Goal: Communication & Community: Share content

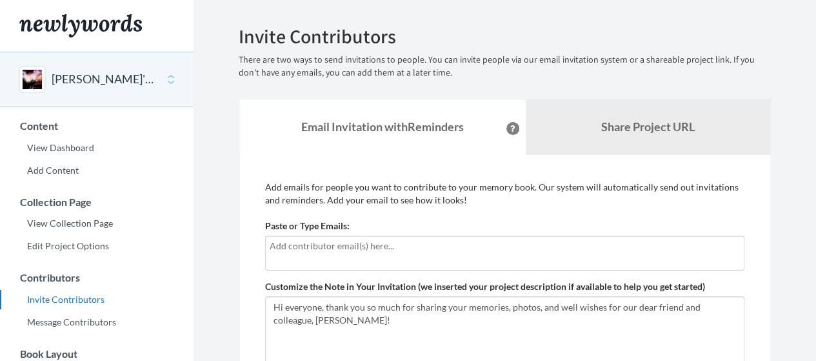
click at [354, 245] on input "text" at bounding box center [505, 246] width 470 height 14
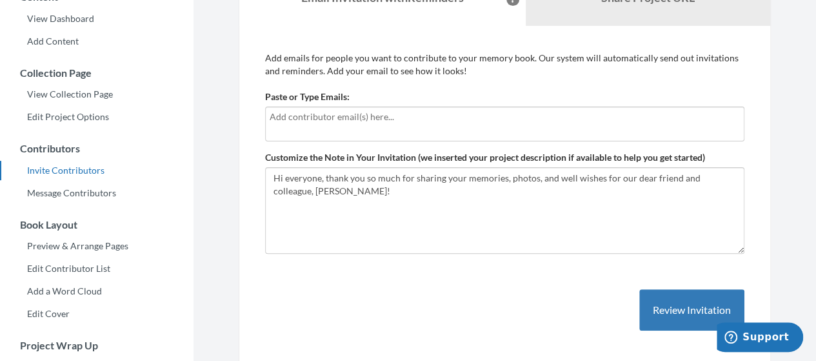
scroll to position [125, 0]
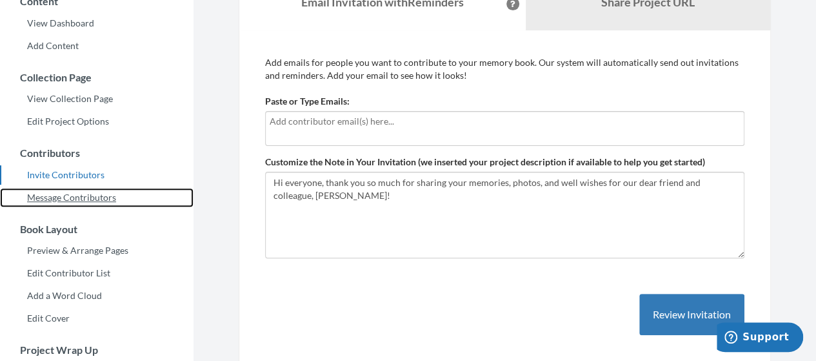
click at [93, 198] on link "Message Contributors" at bounding box center [97, 197] width 194 height 19
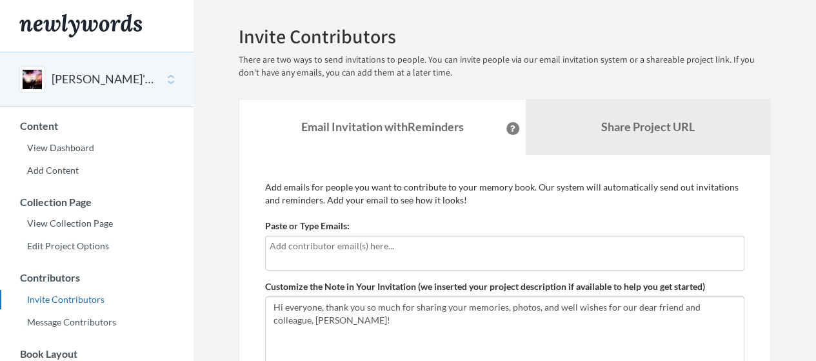
click at [306, 259] on div at bounding box center [504, 252] width 479 height 35
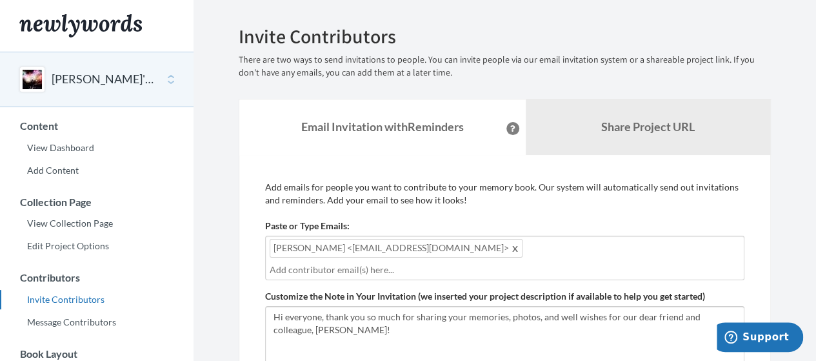
click at [398, 257] on div "[PERSON_NAME] <[EMAIL_ADDRESS][DOMAIN_NAME]>" at bounding box center [504, 257] width 479 height 45
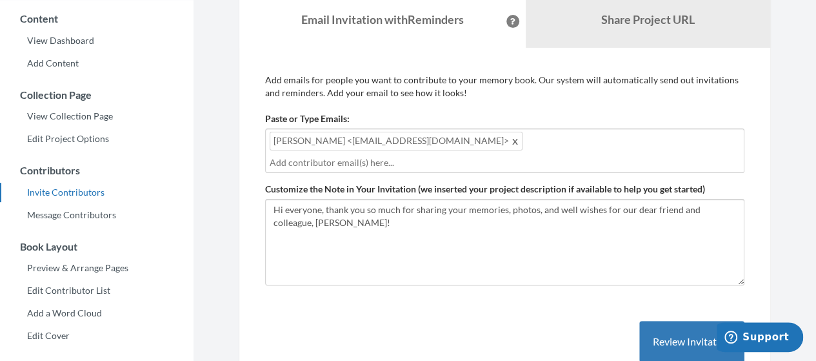
scroll to position [114, 0]
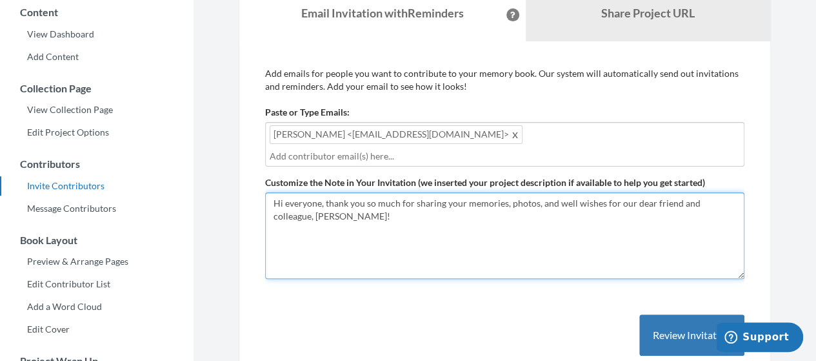
click at [346, 220] on textarea "Hi everyone, thank you so much for sharing your memories, photos, and well wish…" at bounding box center [504, 235] width 479 height 86
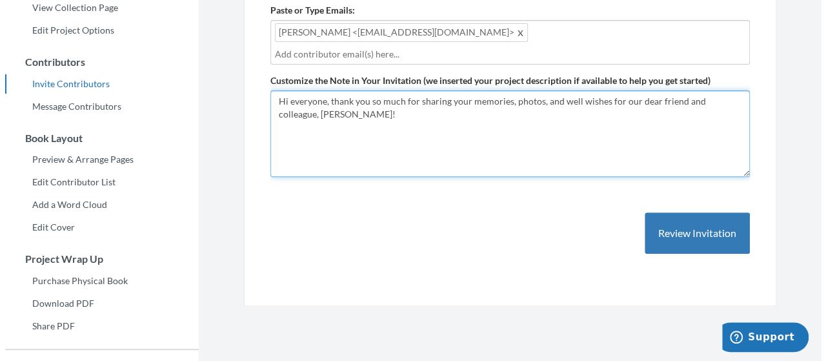
scroll to position [225, 0]
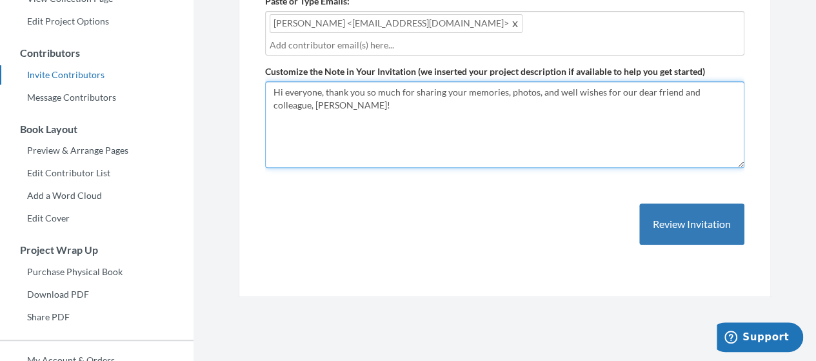
type textarea "Hi everyone, thank you so much for sharing your memories, photos, and well wish…"
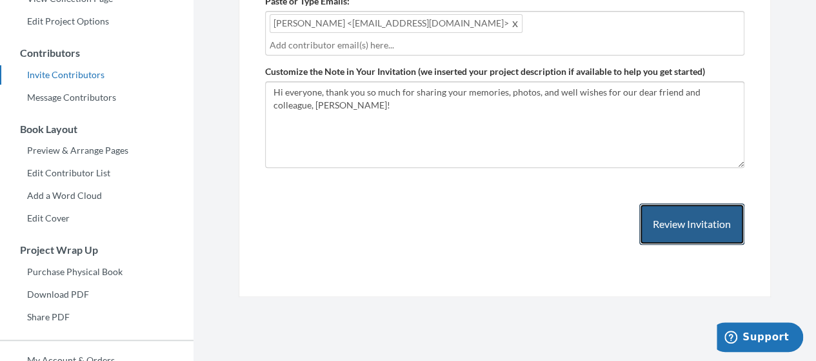
click at [699, 226] on button "Review Invitation" at bounding box center [691, 224] width 105 height 42
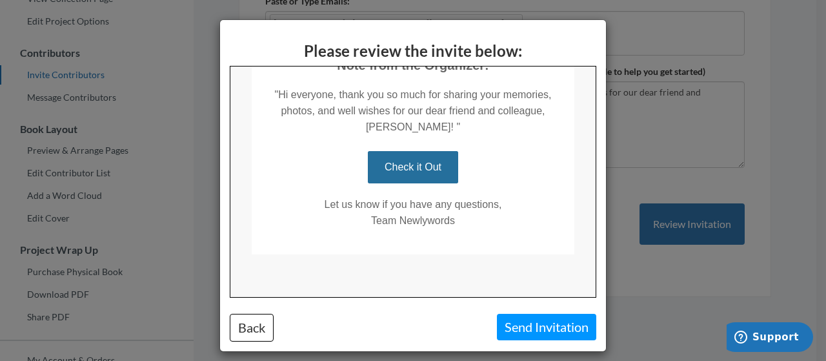
scroll to position [308, 0]
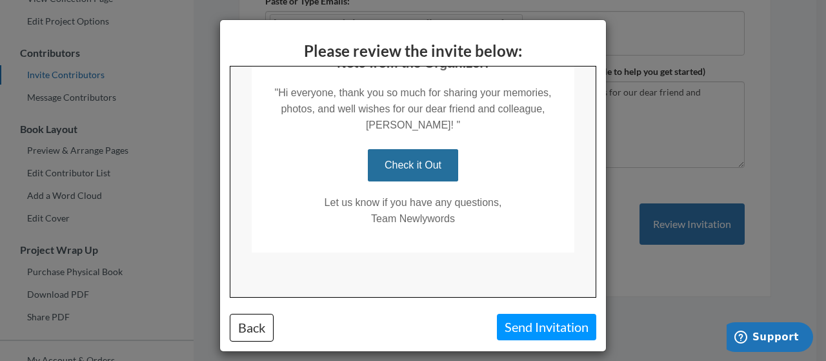
drag, startPoint x: 588, startPoint y: 124, endPoint x: 828, endPoint y: 310, distance: 304.4
click at [536, 328] on button "Send Invitation" at bounding box center [546, 327] width 99 height 26
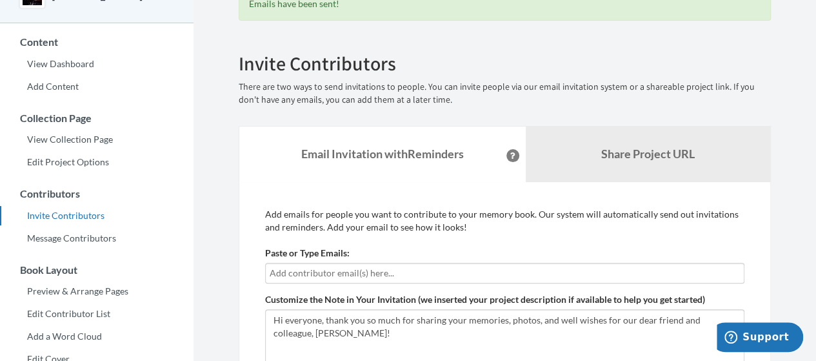
scroll to position [0, 0]
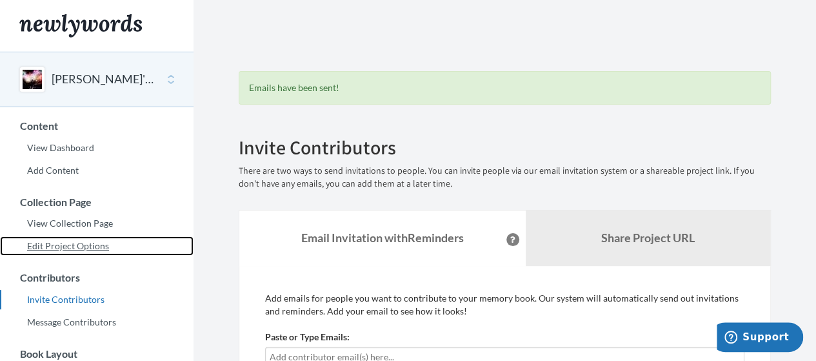
click at [80, 247] on link "Edit Project Options" at bounding box center [97, 245] width 194 height 19
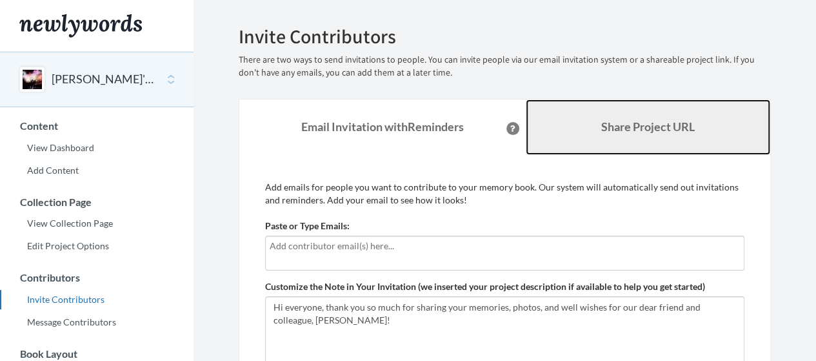
click at [605, 115] on link "Share Project URL" at bounding box center [648, 126] width 245 height 55
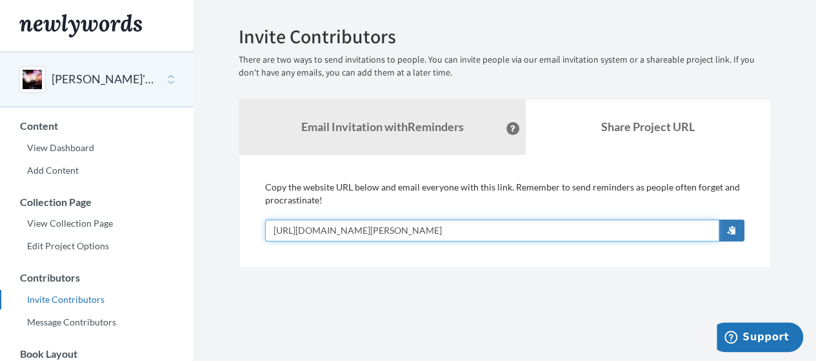
click at [515, 229] on input "[URL][DOMAIN_NAME][PERSON_NAME]" at bounding box center [492, 230] width 454 height 22
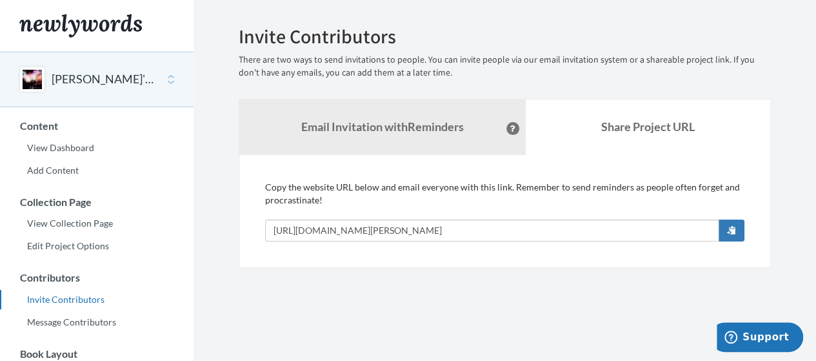
click at [403, 328] on section "Emails have been sent! Invite Contributors There are two ways to send invitatio…" at bounding box center [505, 353] width 623 height 706
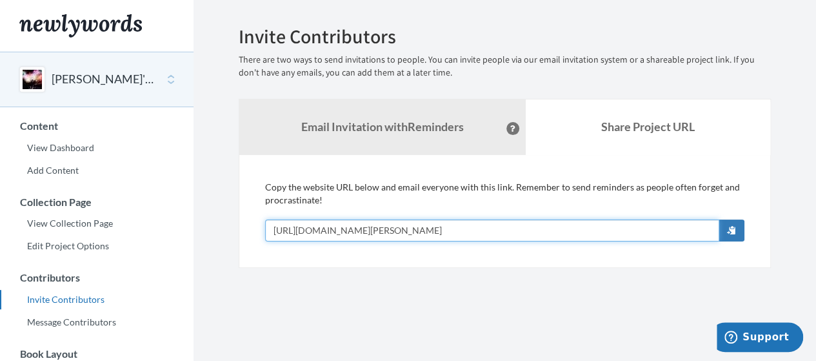
click at [501, 226] on input "[URL][DOMAIN_NAME][PERSON_NAME]" at bounding box center [492, 230] width 454 height 22
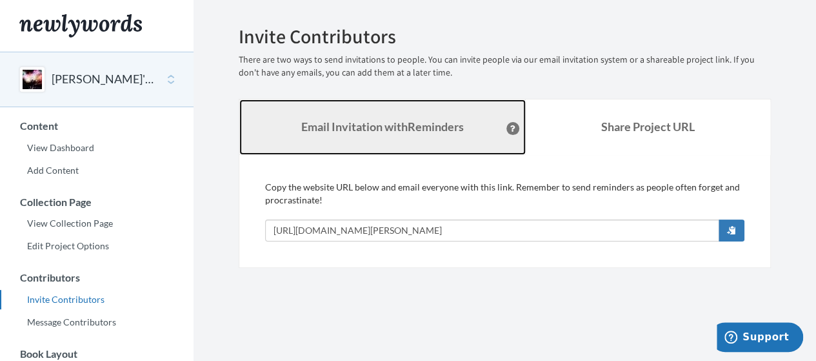
click at [417, 125] on strong "Email Invitation with Reminders" at bounding box center [382, 126] width 163 height 14
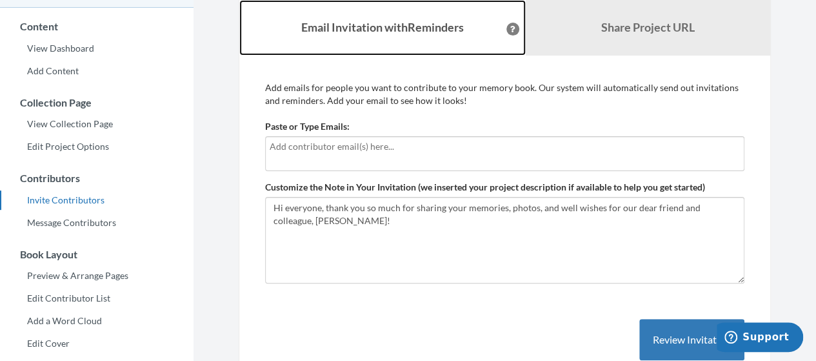
scroll to position [105, 0]
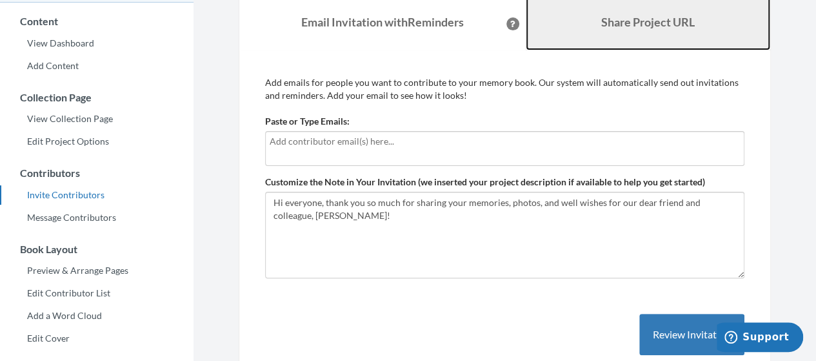
click at [663, 25] on b "Share Project URL" at bounding box center [648, 22] width 94 height 14
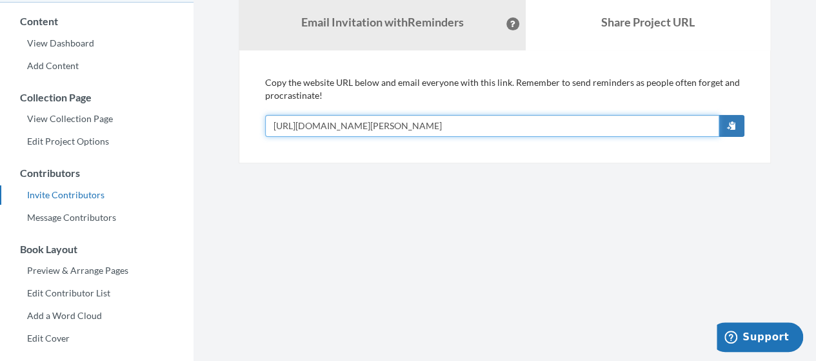
click at [508, 126] on input "[URL][DOMAIN_NAME][PERSON_NAME]" at bounding box center [492, 126] width 454 height 22
click at [503, 126] on input "[URL][DOMAIN_NAME][PERSON_NAME]" at bounding box center [492, 126] width 454 height 22
